Goal: Task Accomplishment & Management: Use online tool/utility

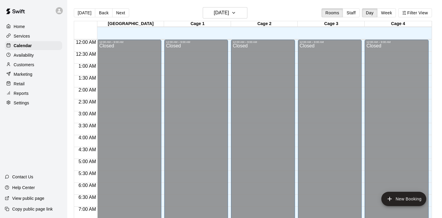
scroll to position [368, 0]
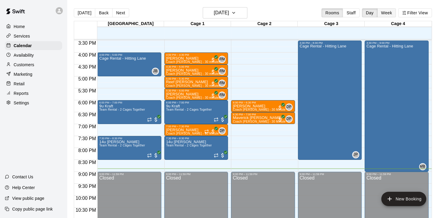
click at [390, 10] on button "Week" at bounding box center [386, 12] width 19 height 9
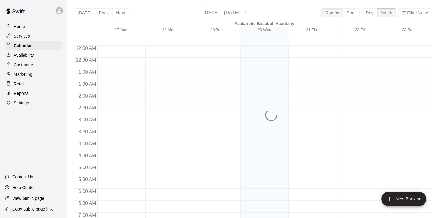
scroll to position [392, 0]
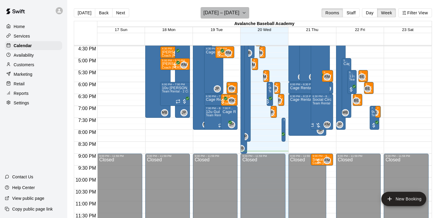
click at [243, 13] on icon "button" at bounding box center [244, 12] width 2 height 1
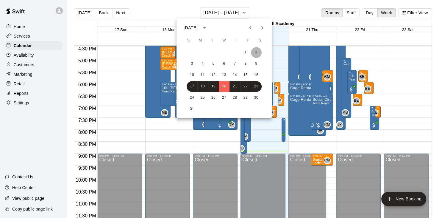
click at [255, 53] on button "2" at bounding box center [256, 52] width 11 height 11
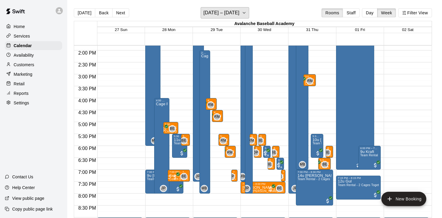
scroll to position [330, 0]
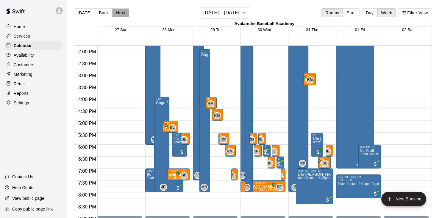
click at [121, 12] on button "Next" at bounding box center [120, 12] width 17 height 9
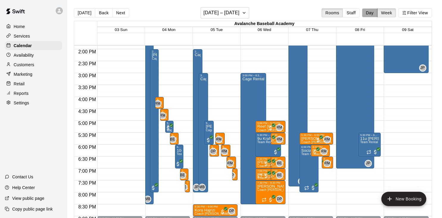
click at [367, 13] on button "Day" at bounding box center [369, 12] width 15 height 9
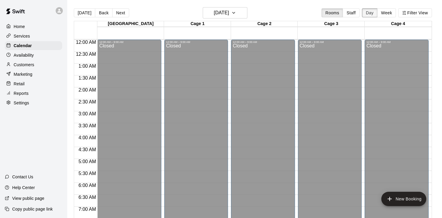
scroll to position [386, 0]
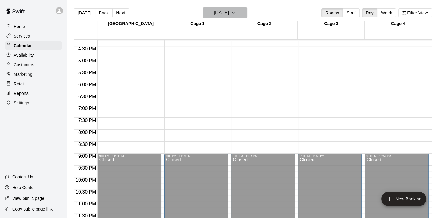
click at [229, 12] on h6 "[DATE]" at bounding box center [221, 13] width 15 height 8
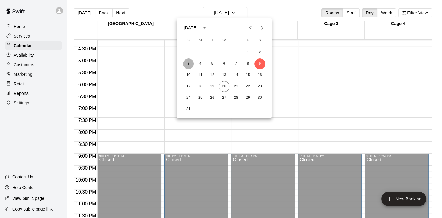
click at [189, 63] on button "3" at bounding box center [188, 63] width 11 height 11
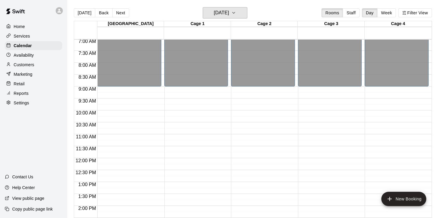
scroll to position [163, 0]
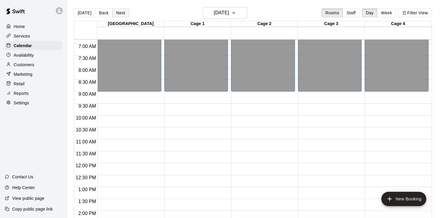
click at [118, 10] on button "Next" at bounding box center [120, 12] width 17 height 9
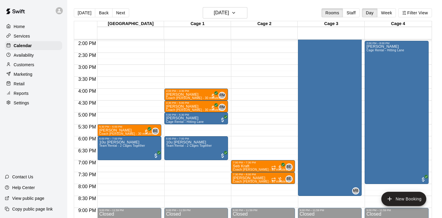
scroll to position [336, 0]
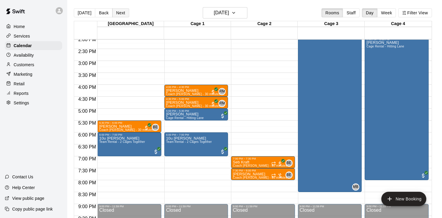
click at [119, 13] on button "Next" at bounding box center [120, 12] width 17 height 9
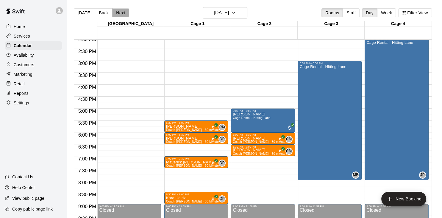
click at [119, 16] on button "Next" at bounding box center [120, 12] width 17 height 9
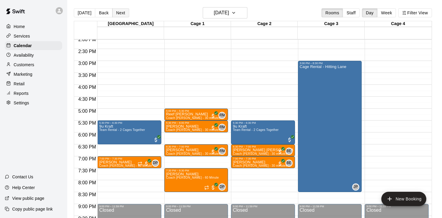
click at [119, 16] on button "Next" at bounding box center [120, 12] width 17 height 9
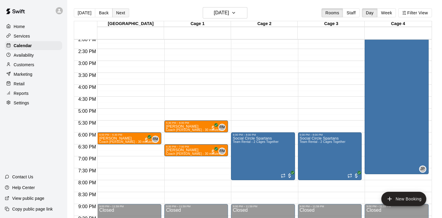
click at [119, 16] on button "Next" at bounding box center [120, 12] width 17 height 9
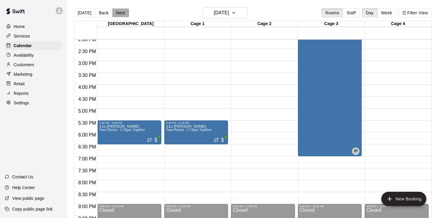
click at [119, 16] on button "Next" at bounding box center [120, 12] width 17 height 9
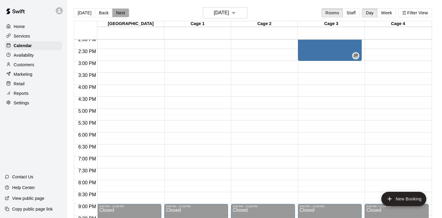
click at [119, 16] on button "Next" at bounding box center [120, 12] width 17 height 9
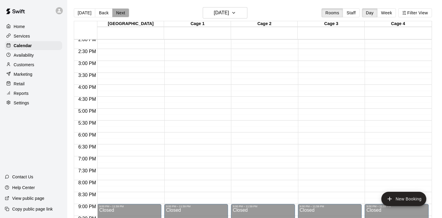
click at [119, 16] on button "Next" at bounding box center [120, 12] width 17 height 9
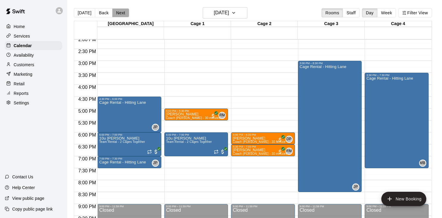
click at [119, 16] on button "Next" at bounding box center [120, 12] width 17 height 9
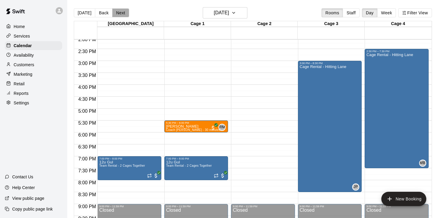
click at [119, 16] on button "Next" at bounding box center [120, 12] width 17 height 9
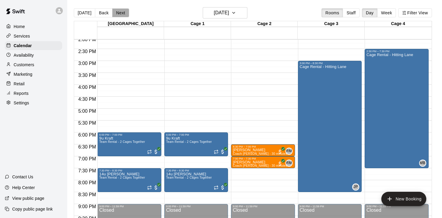
click at [119, 16] on button "Next" at bounding box center [120, 12] width 17 height 9
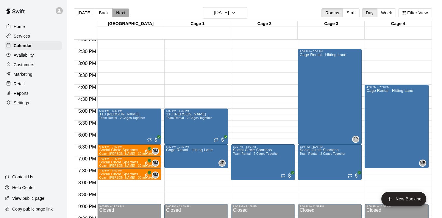
click at [119, 16] on button "Next" at bounding box center [120, 12] width 17 height 9
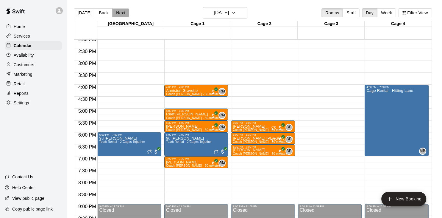
click at [119, 16] on button "Next" at bounding box center [120, 12] width 17 height 9
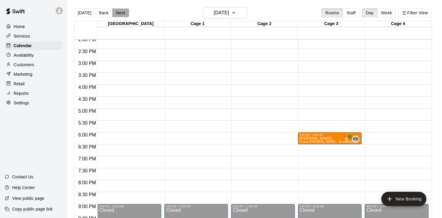
click at [119, 16] on button "Next" at bounding box center [120, 12] width 17 height 9
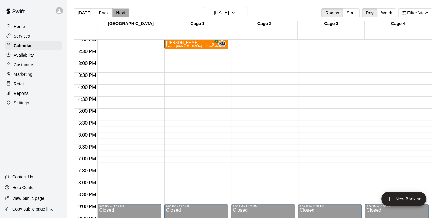
click at [119, 16] on button "Next" at bounding box center [120, 12] width 17 height 9
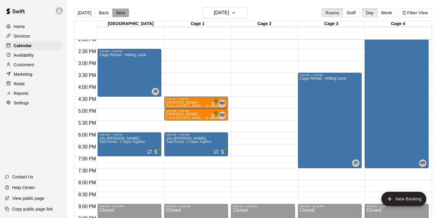
click at [119, 16] on button "Next" at bounding box center [120, 12] width 17 height 9
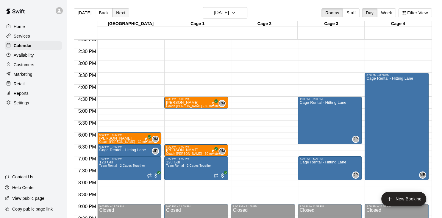
click at [119, 16] on button "Next" at bounding box center [120, 12] width 17 height 9
